Goal: Task Accomplishment & Management: Use online tool/utility

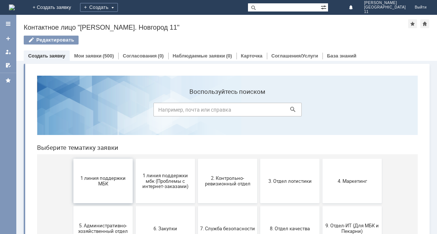
click at [93, 185] on span "1 линия поддержки МБК" at bounding box center [103, 180] width 55 height 11
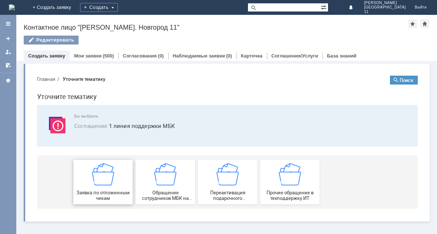
click at [118, 182] on div "Заявка по отложенным чекам" at bounding box center [103, 182] width 55 height 38
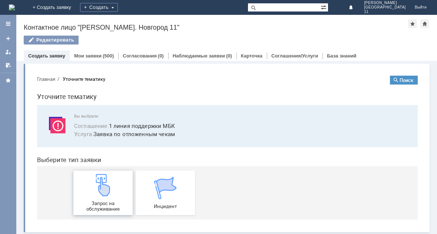
click at [106, 188] on img at bounding box center [103, 185] width 22 height 22
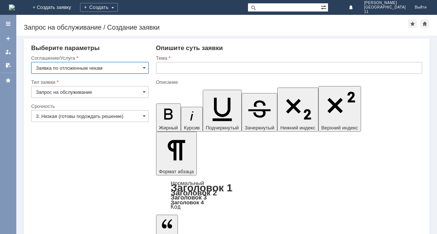
click at [161, 66] on input "text" at bounding box center [289, 68] width 267 height 12
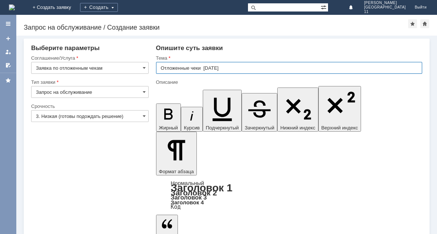
type input "Отложенные чеки 14.08.25"
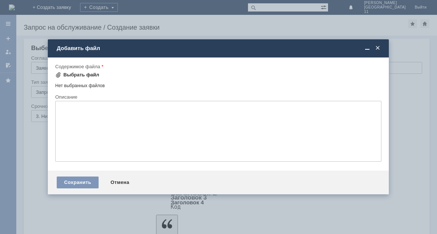
click at [77, 74] on div "Выбрать файл" at bounding box center [81, 75] width 36 height 6
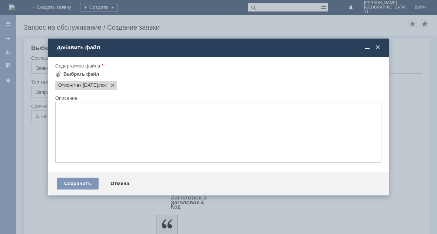
click at [89, 123] on textarea at bounding box center [218, 132] width 326 height 61
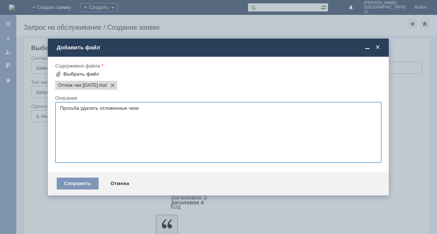
click at [149, 109] on textarea "Просьба удалить отложенные чеки" at bounding box center [218, 132] width 326 height 61
type textarea "Просьба удалить отложенные чеки"
click at [75, 181] on div "Сохранить" at bounding box center [78, 184] width 42 height 12
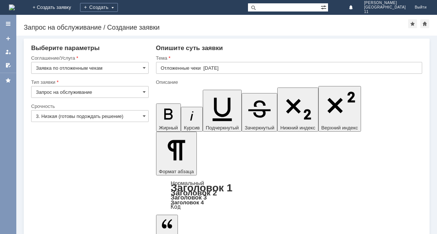
scroll to position [1, 0]
